Goal: Information Seeking & Learning: Learn about a topic

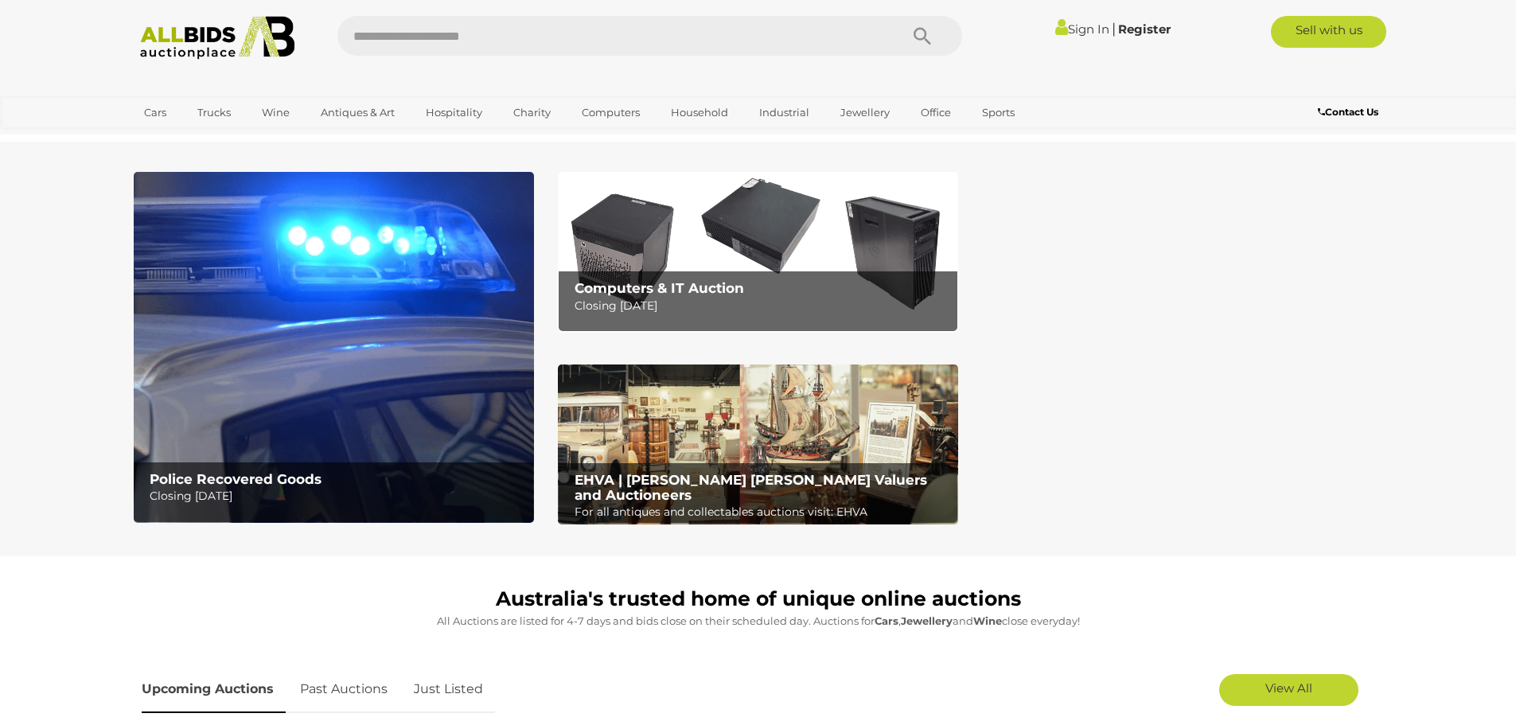
click at [337, 341] on img at bounding box center [334, 347] width 400 height 351
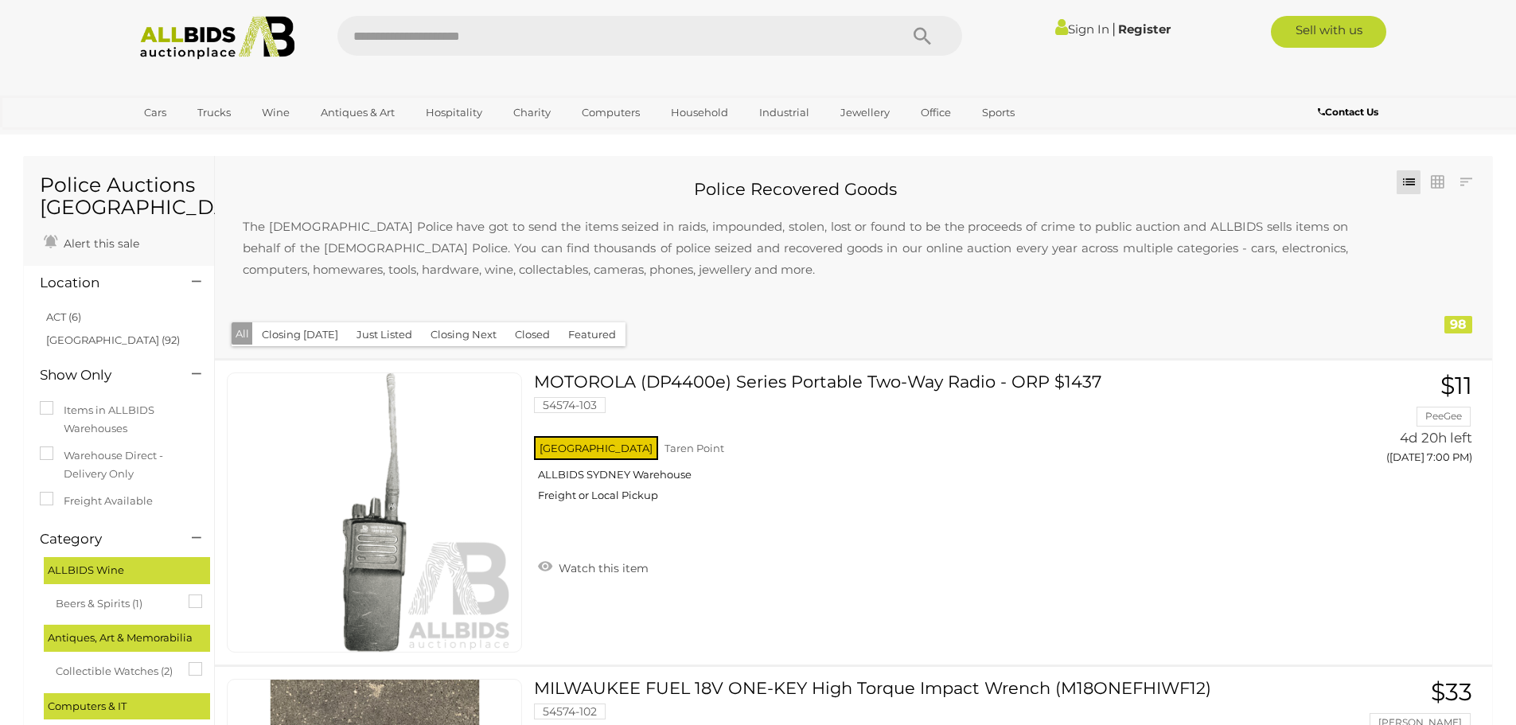
click at [294, 331] on button "Closing [DATE]" at bounding box center [299, 334] width 95 height 25
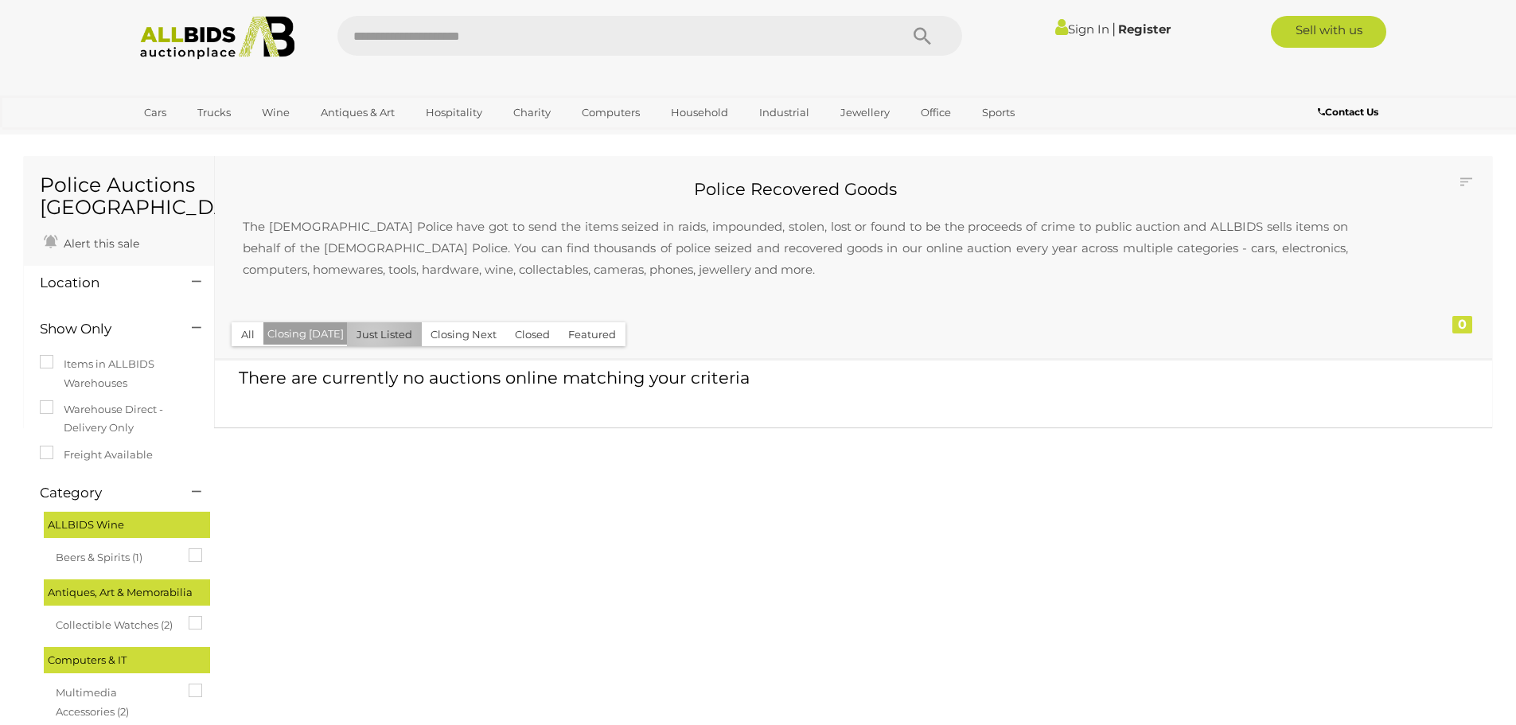
click at [367, 336] on button "Just Listed" at bounding box center [384, 334] width 75 height 25
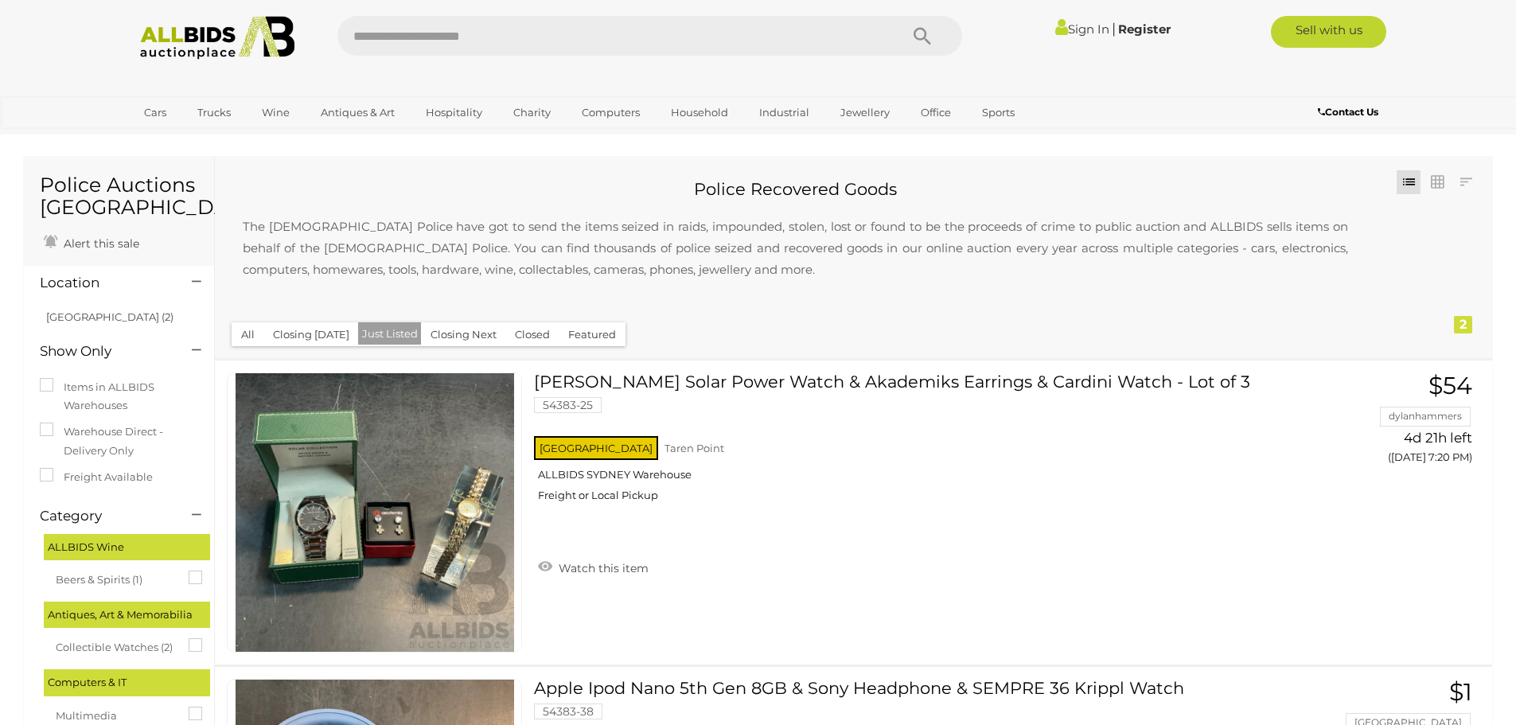
click at [441, 332] on button "Closing Next" at bounding box center [463, 334] width 85 height 25
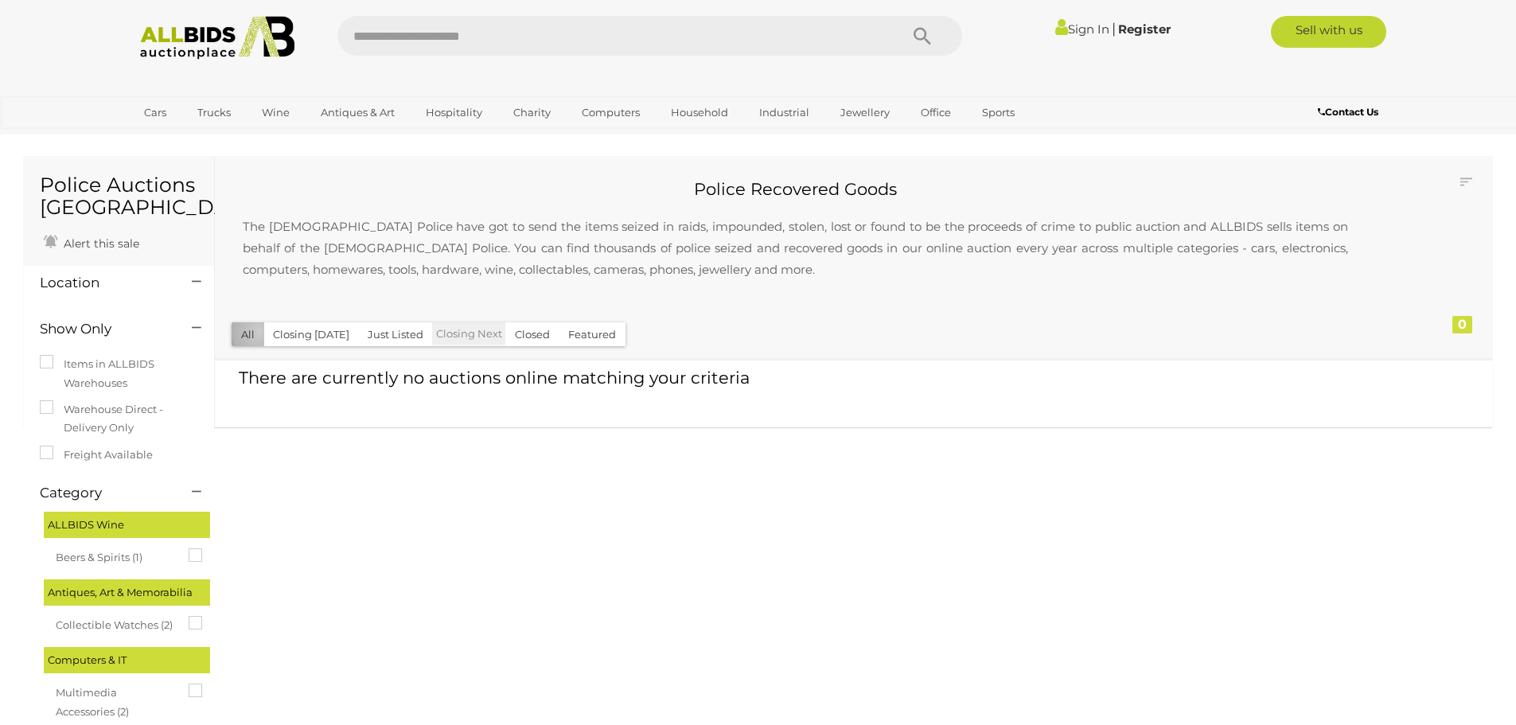
click at [259, 331] on button "All" at bounding box center [248, 334] width 33 height 25
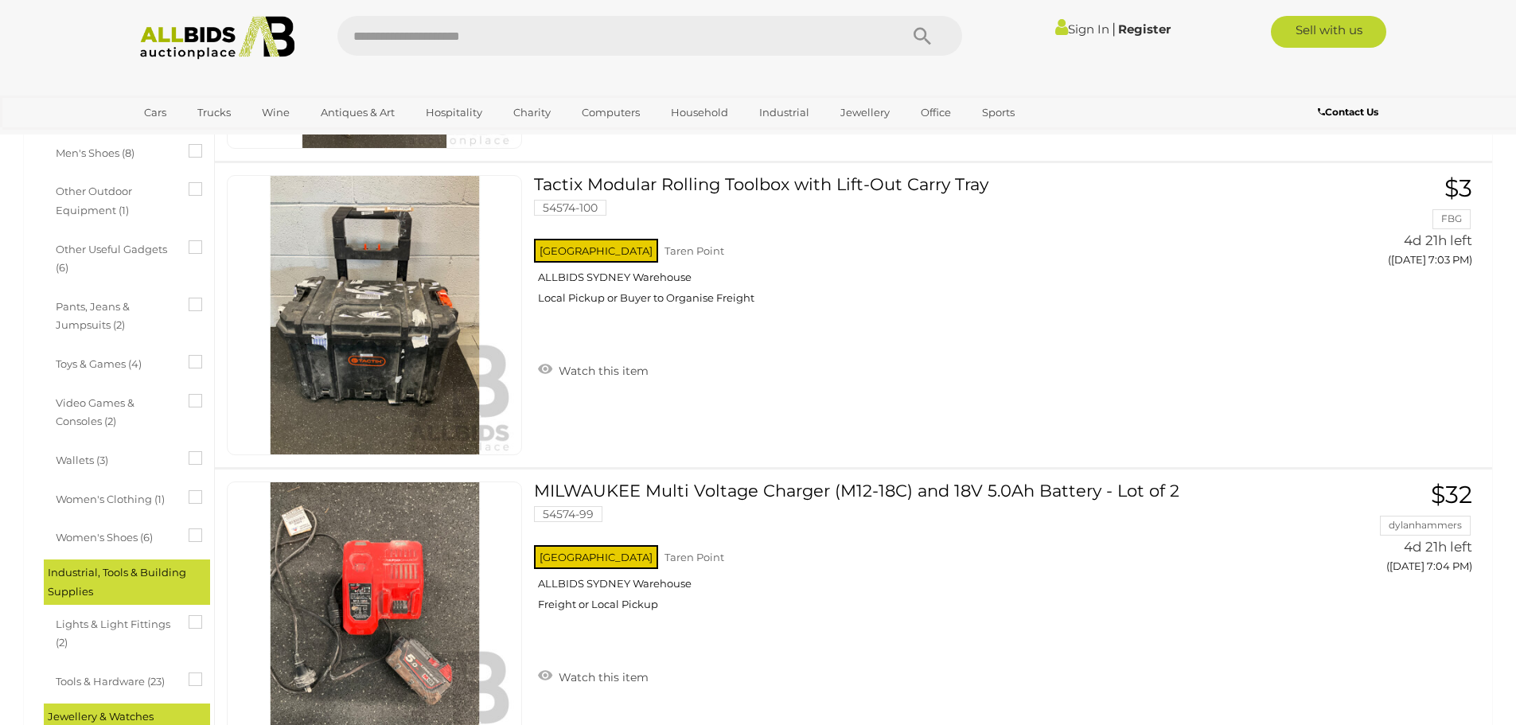
scroll to position [731, 0]
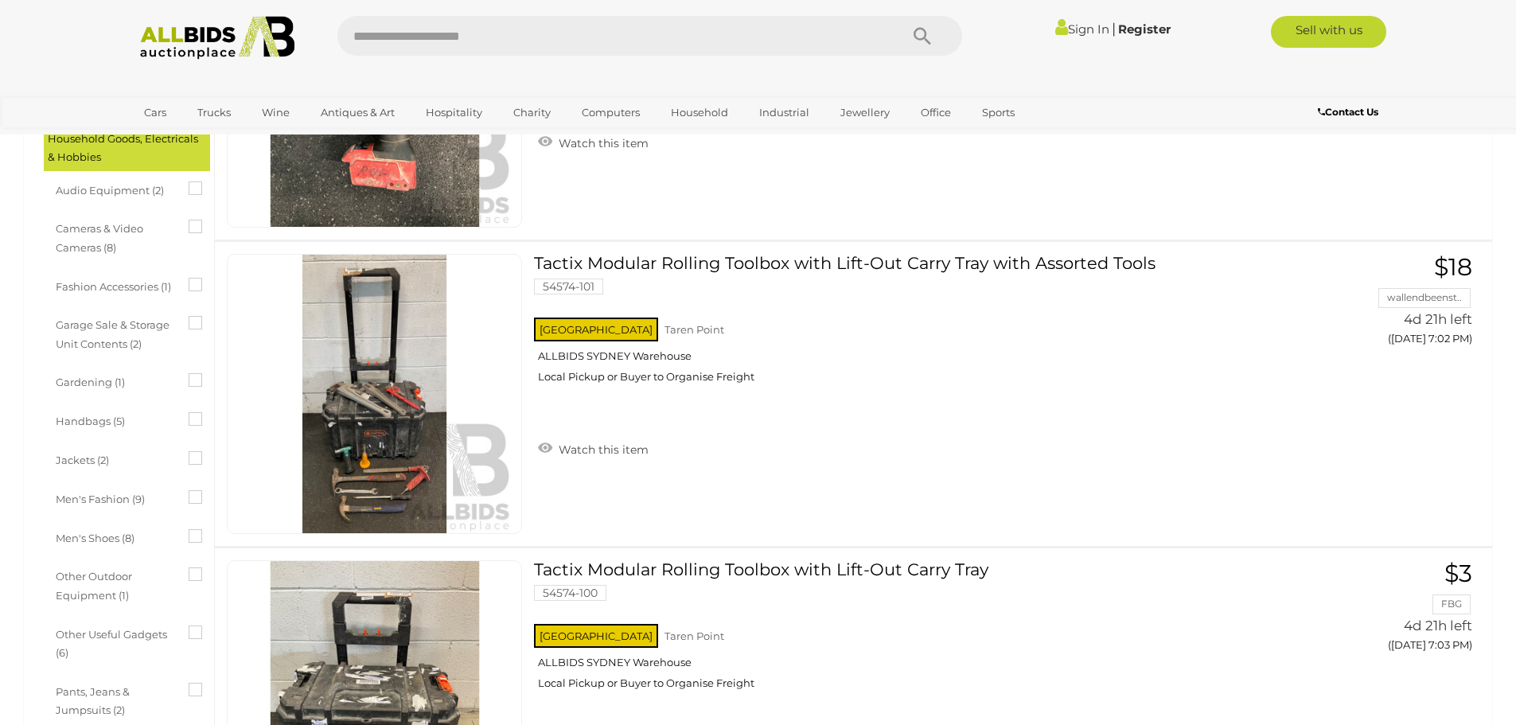
click at [454, 36] on input "text" at bounding box center [610, 36] width 546 height 40
type input "****"
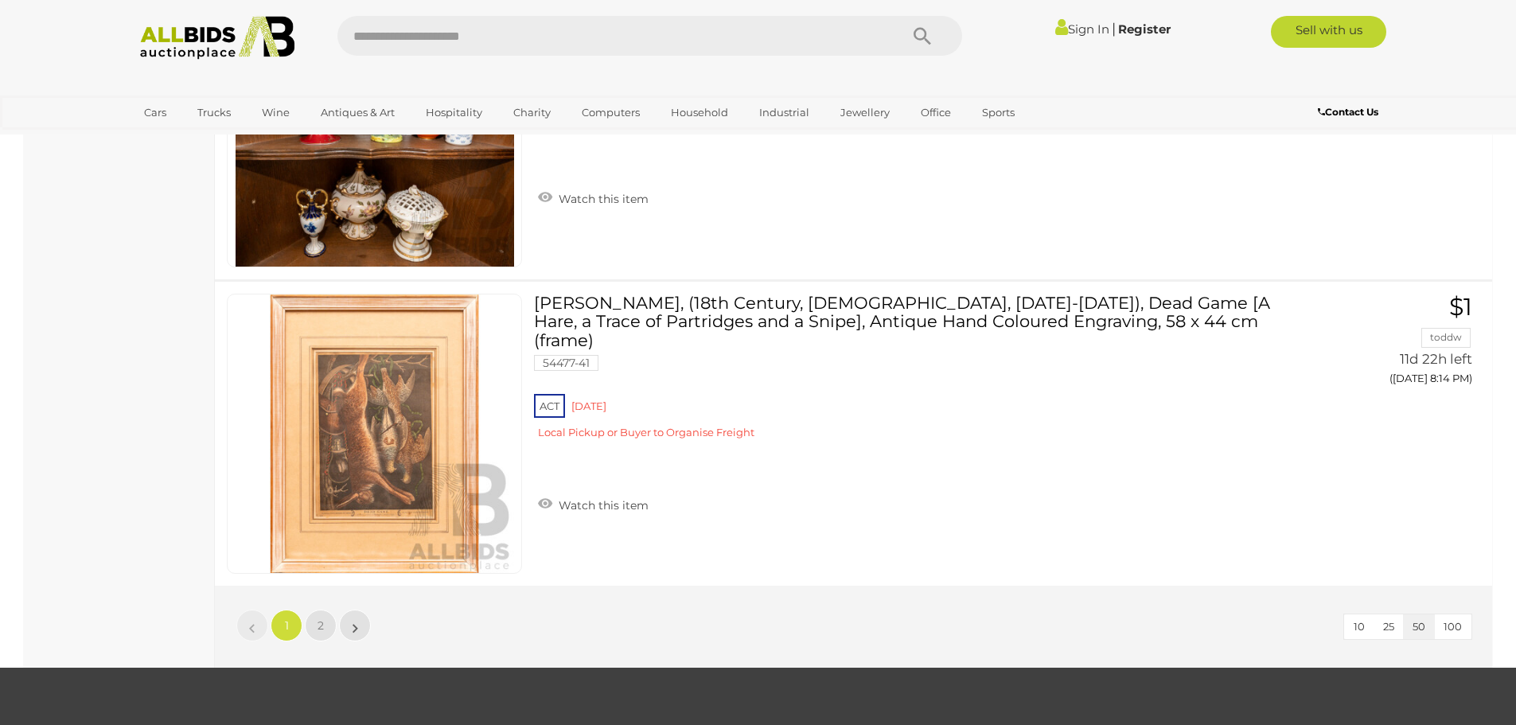
scroll to position [14881, 0]
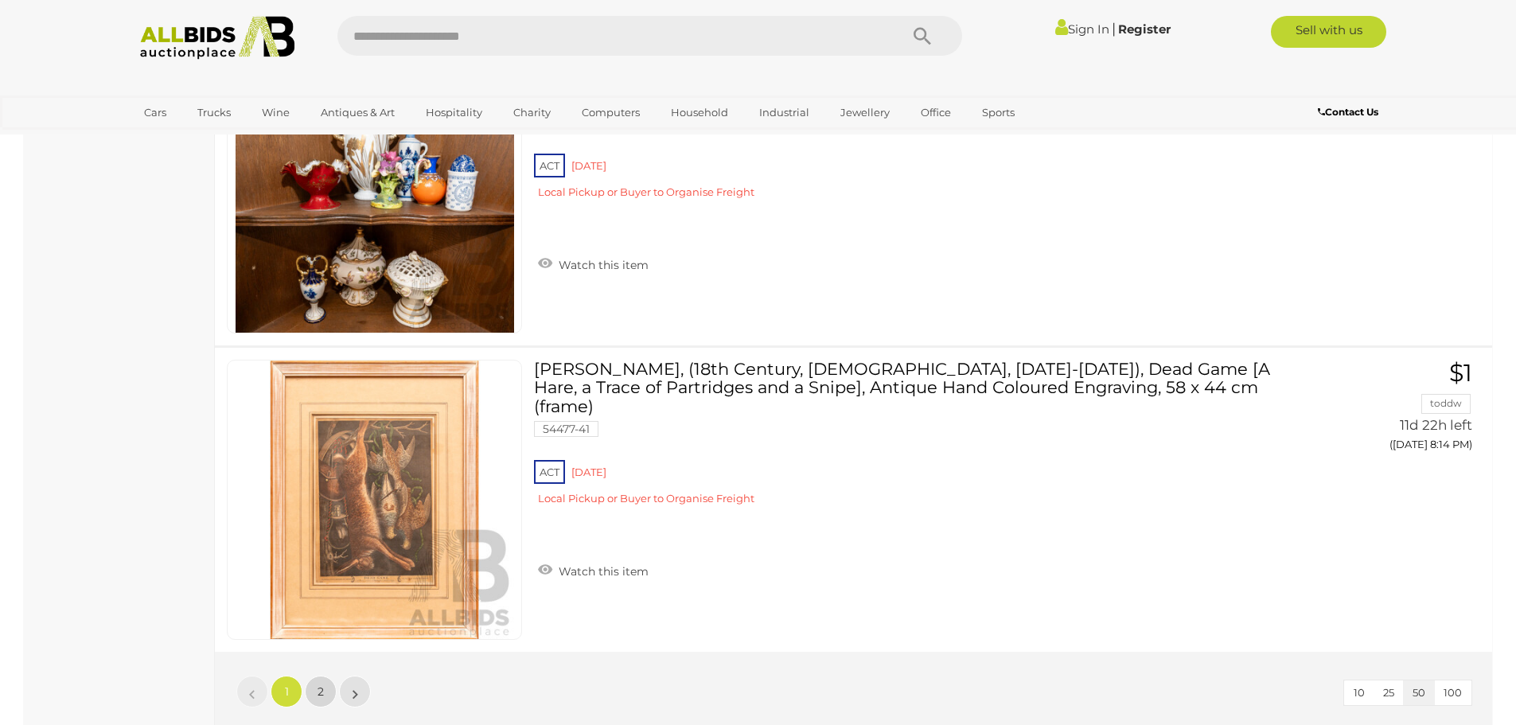
click at [323, 684] on span "2" at bounding box center [321, 691] width 6 height 14
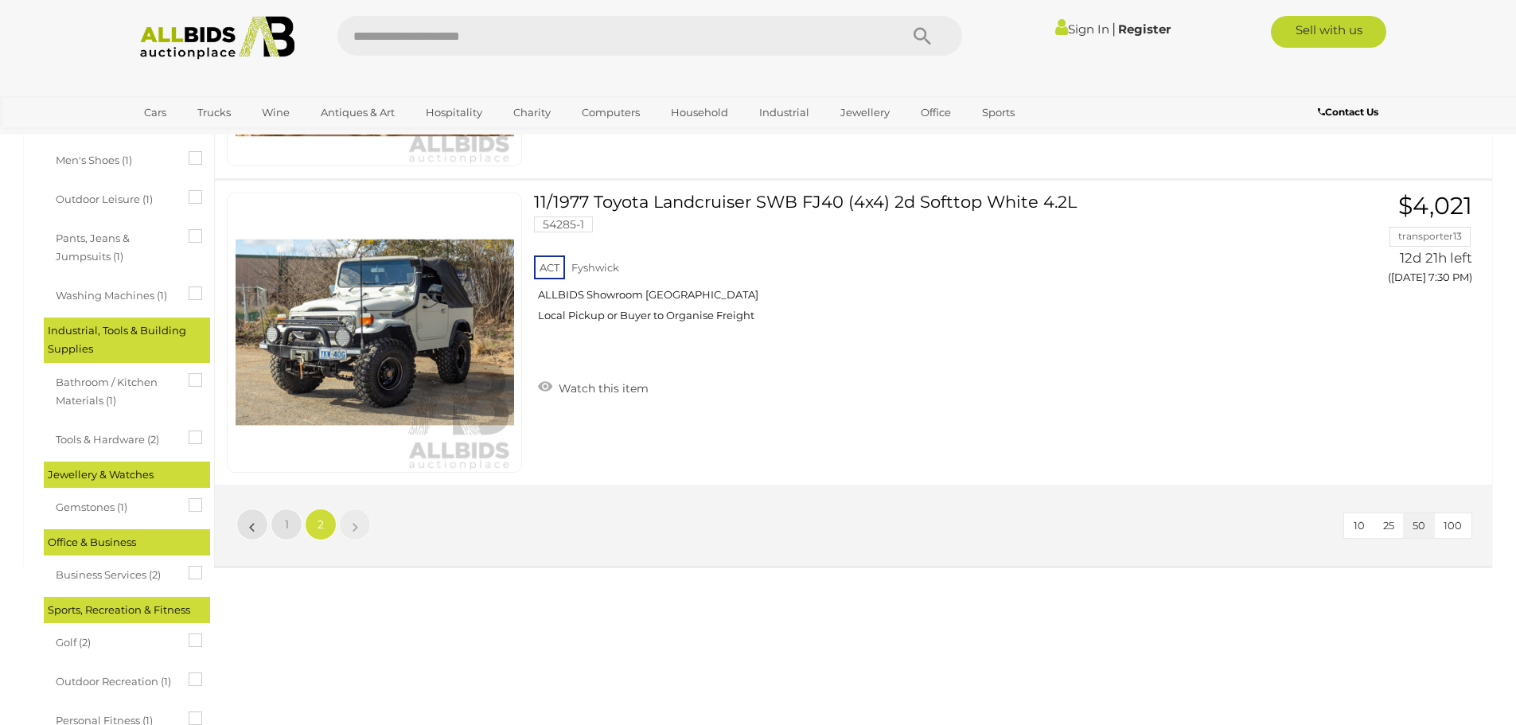
scroll to position [1035, 0]
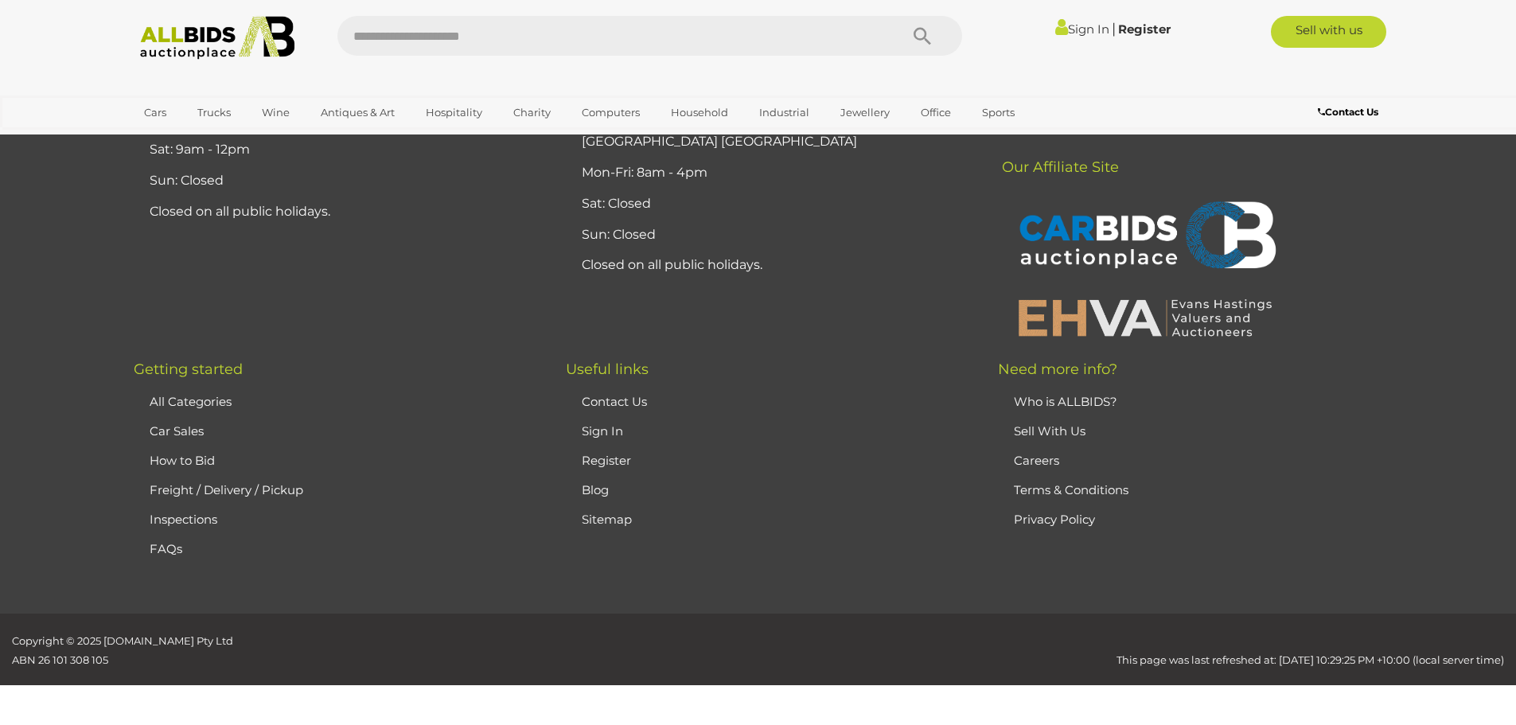
scroll to position [622, 0]
